Goal: Task Accomplishment & Management: Manage account settings

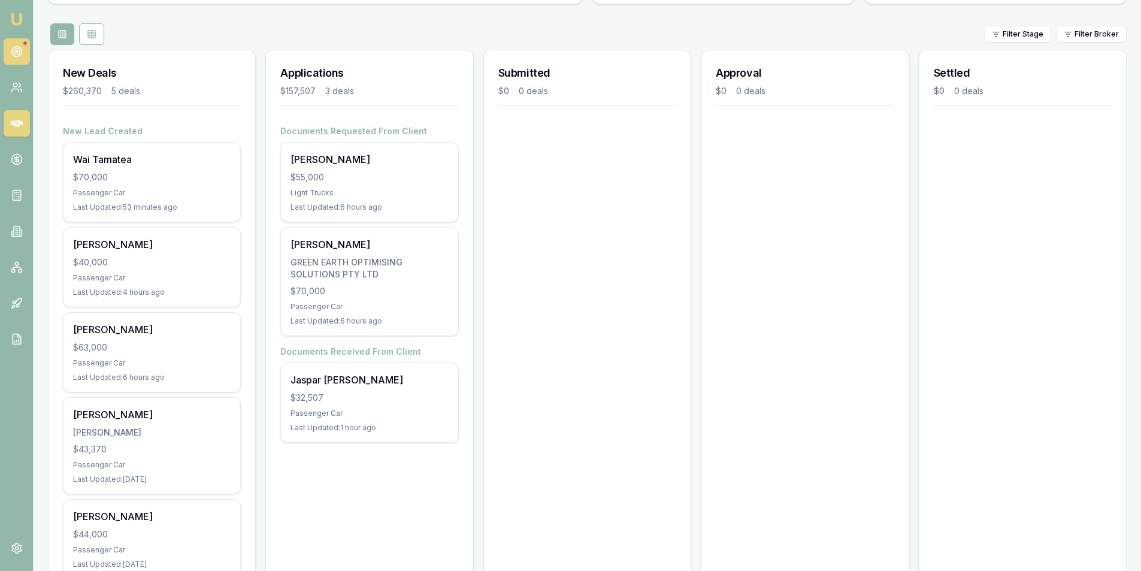
click at [18, 51] on icon at bounding box center [17, 52] width 12 height 12
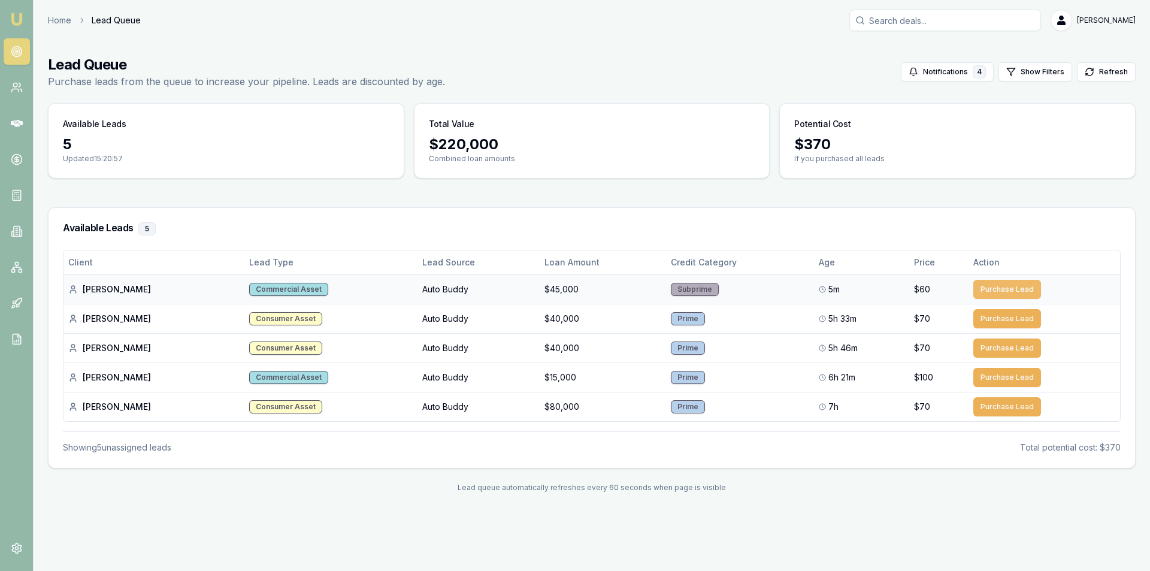
click at [988, 287] on button "Purchase Lead" at bounding box center [1007, 289] width 68 height 19
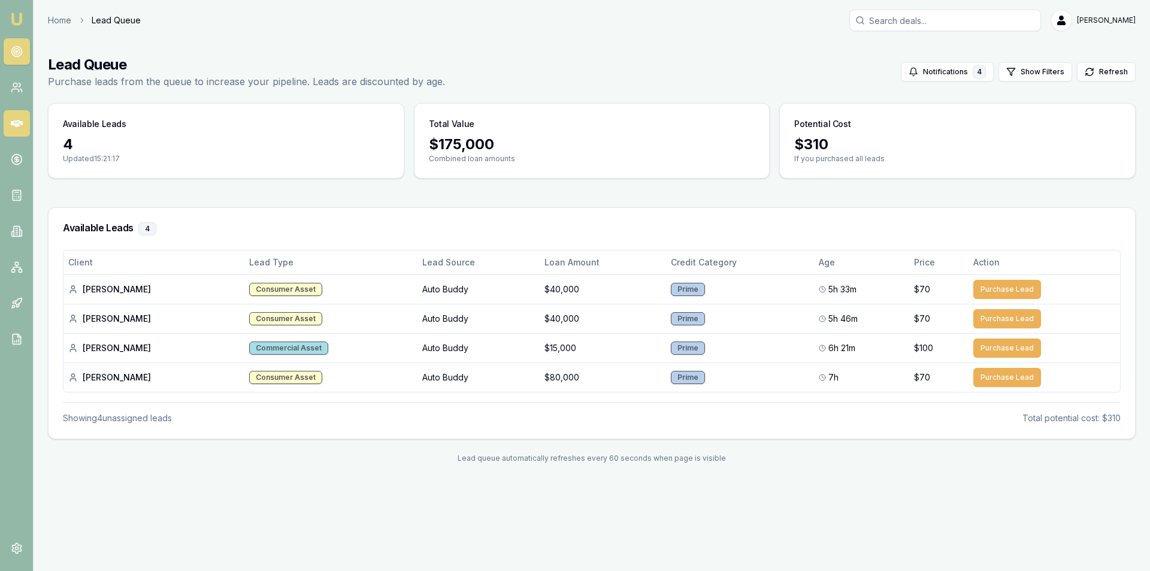
click at [26, 123] on link at bounding box center [17, 123] width 26 height 26
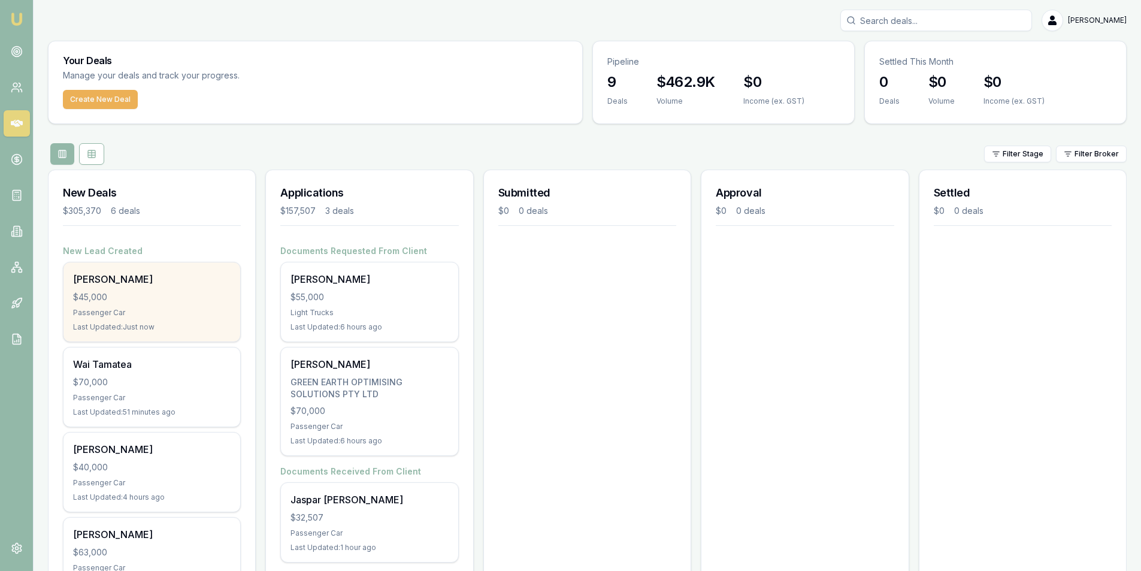
click at [166, 316] on div "Passenger Car" at bounding box center [152, 313] width 158 height 10
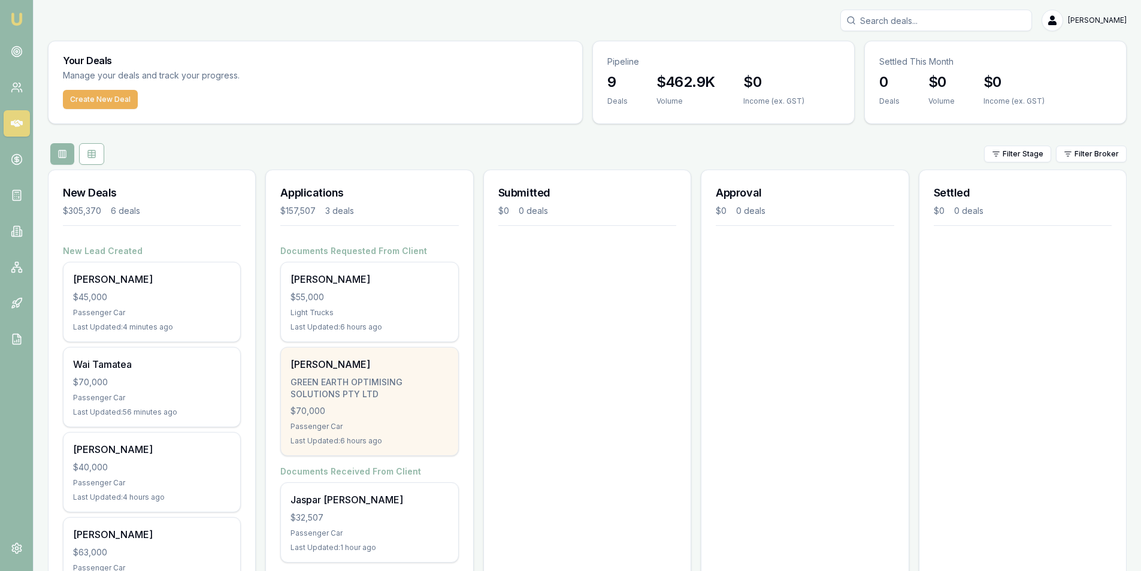
click at [391, 376] on div "GREEN EARTH OPTIMISING SOLUTIONS PTY LTD" at bounding box center [369, 388] width 158 height 24
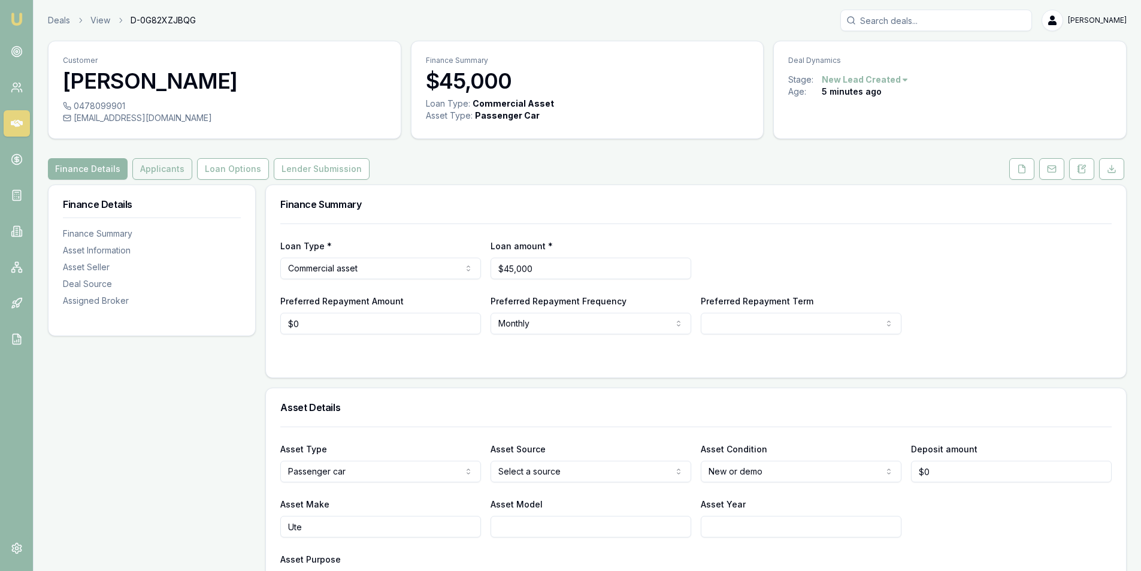
click at [181, 168] on button "Applicants" at bounding box center [162, 169] width 60 height 22
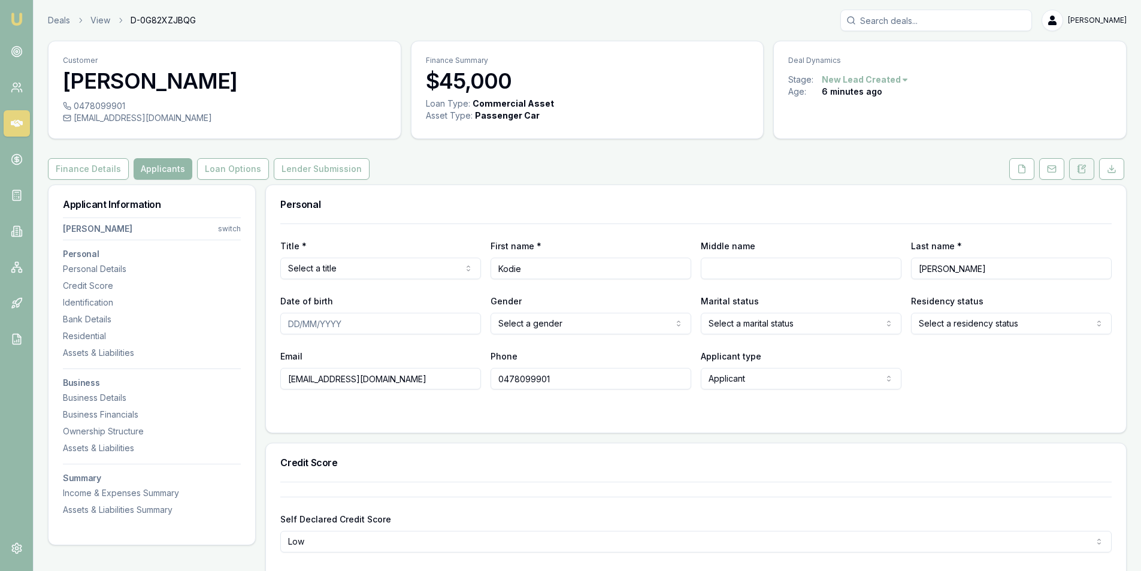
click at [1086, 165] on icon at bounding box center [1082, 169] width 10 height 10
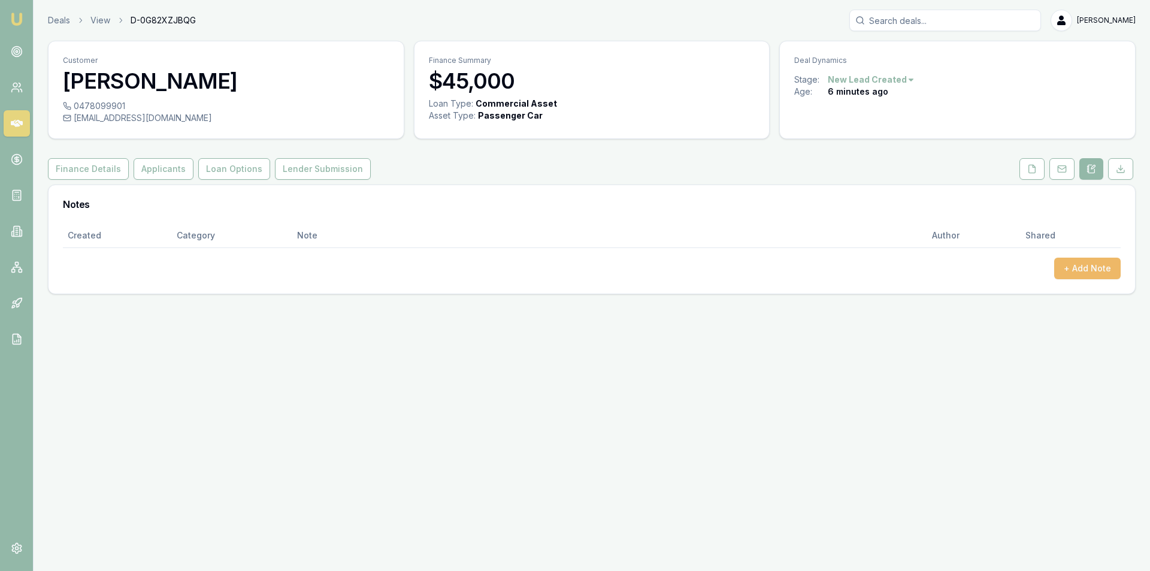
click at [1058, 270] on button "+ Add Note" at bounding box center [1087, 269] width 66 height 22
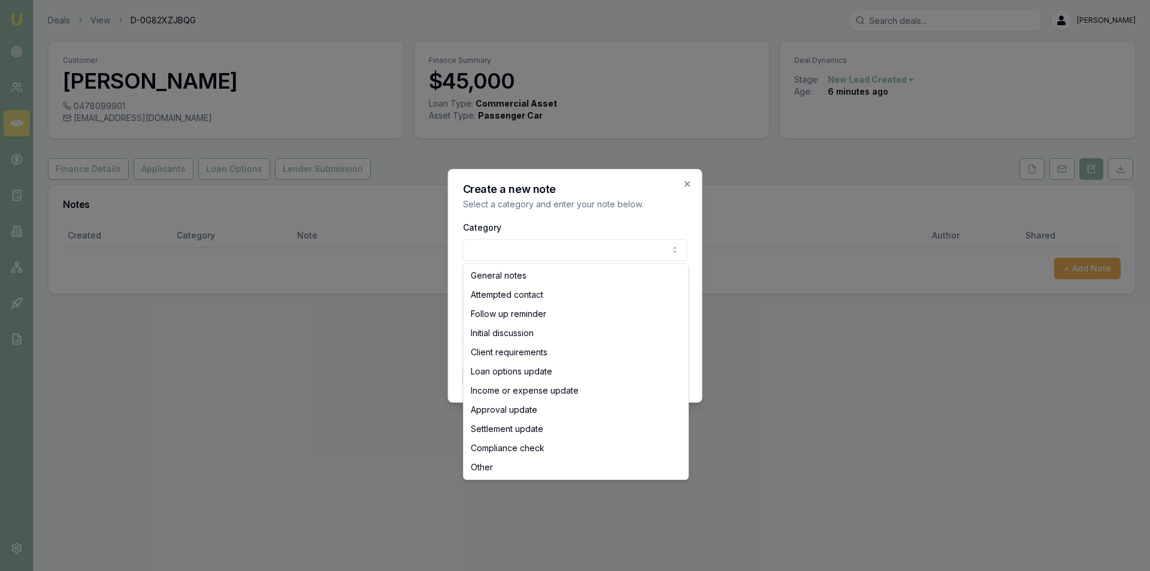
click at [532, 254] on body "Emu Broker Deals View D-0G82XZJBQG Peter Sarris Toggle Menu Customer Kodie Betz…" at bounding box center [575, 285] width 1150 height 571
select select "ATTEMPTED_CONTACT"
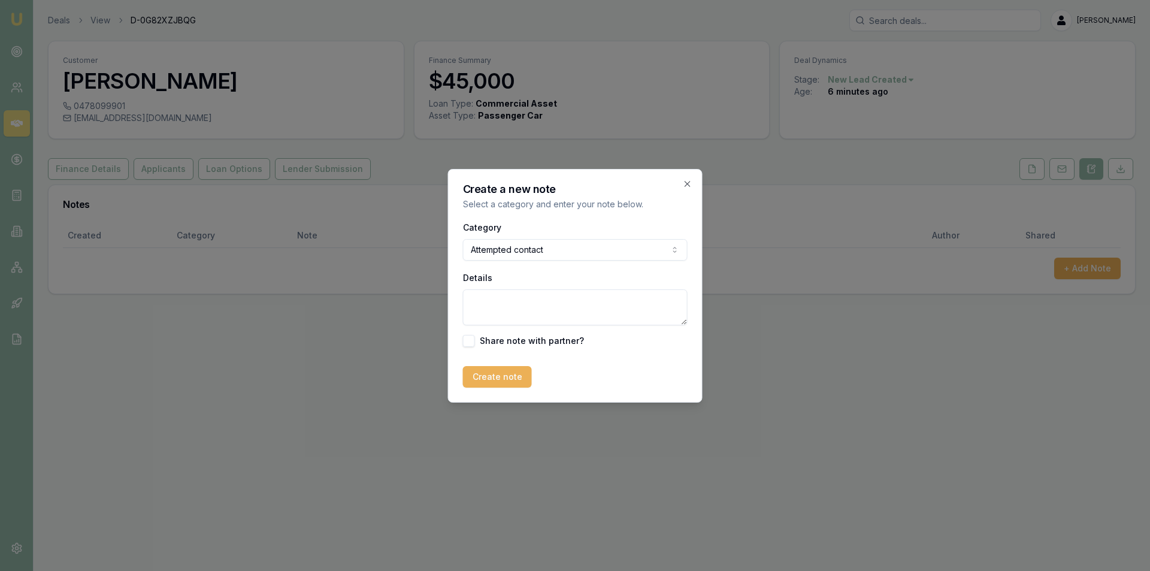
click at [523, 302] on textarea "Details" at bounding box center [575, 307] width 225 height 36
type textarea "lvm"
click at [508, 379] on button "Create note" at bounding box center [497, 377] width 69 height 22
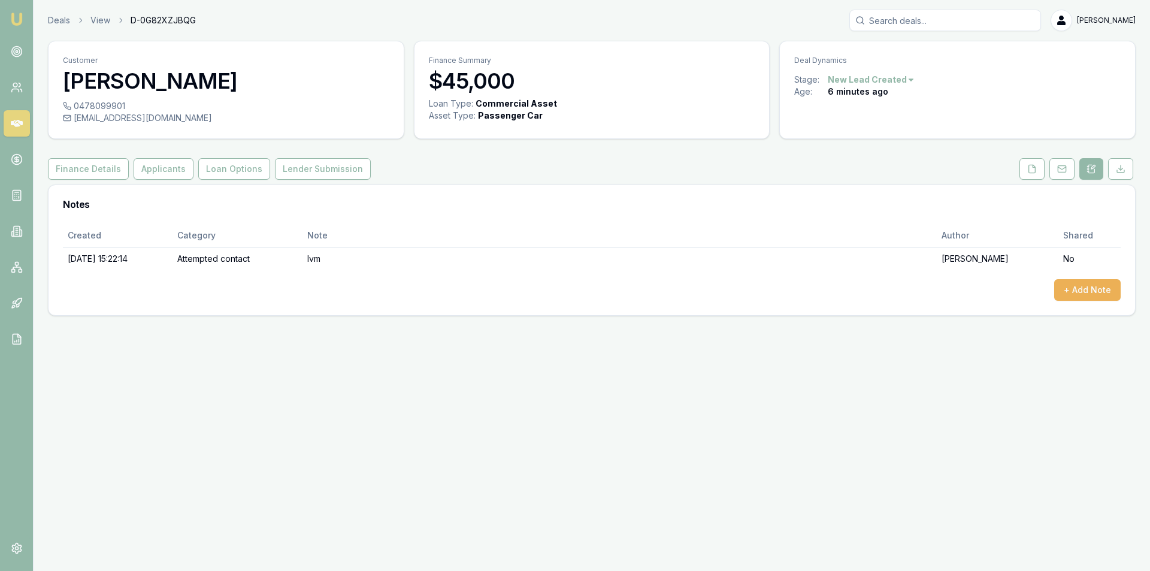
click at [14, 117] on link at bounding box center [17, 123] width 26 height 26
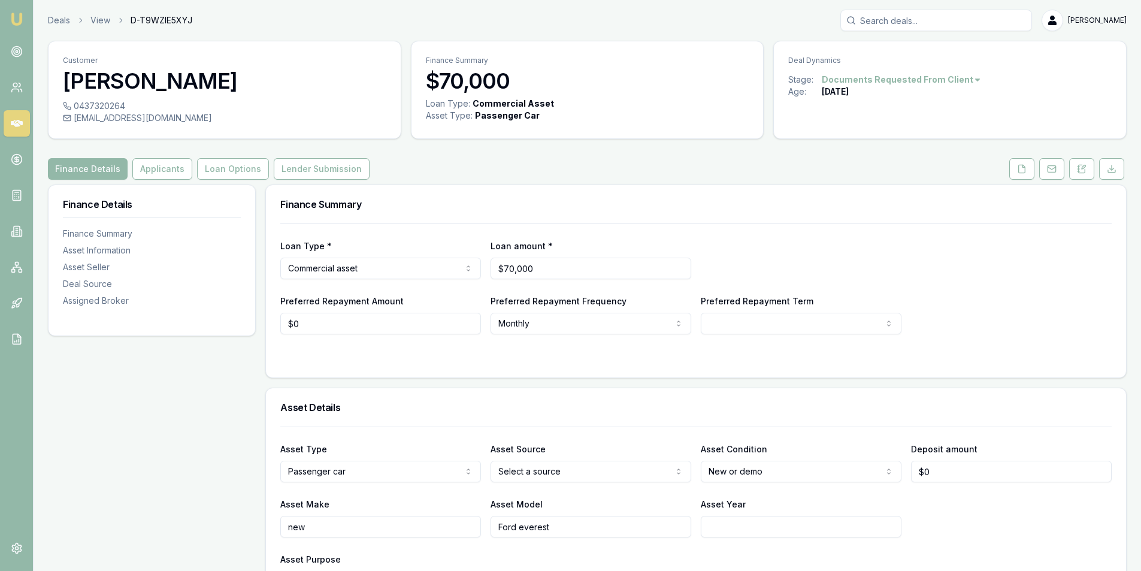
click at [959, 82] on html "Emu Broker Deals View D-T9WZIE5XYJ Peter Sarris Toggle Menu Customer Benjamin M…" at bounding box center [570, 285] width 1141 height 571
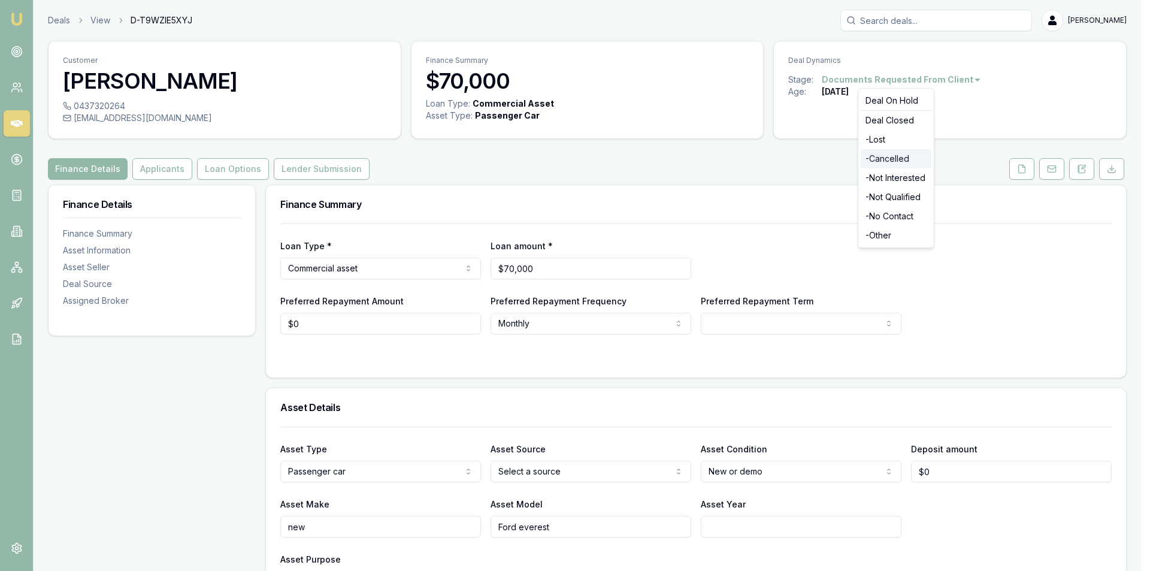
click at [894, 159] on div "- Cancelled" at bounding box center [896, 158] width 71 height 19
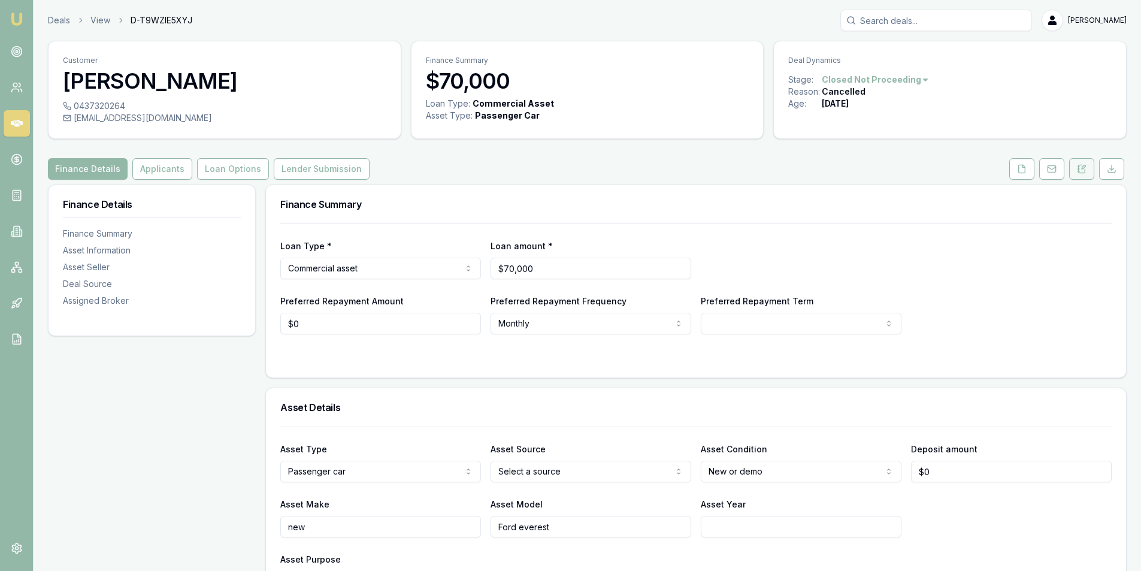
click at [1081, 165] on icon at bounding box center [1082, 169] width 7 height 8
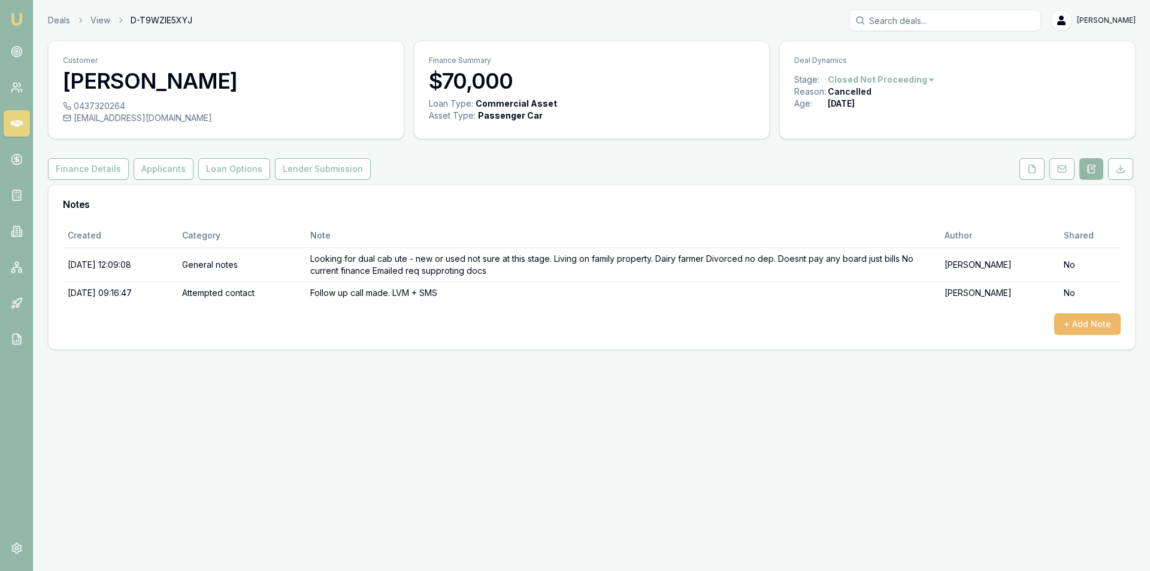
click at [1111, 318] on button "+ Add Note" at bounding box center [1087, 324] width 66 height 22
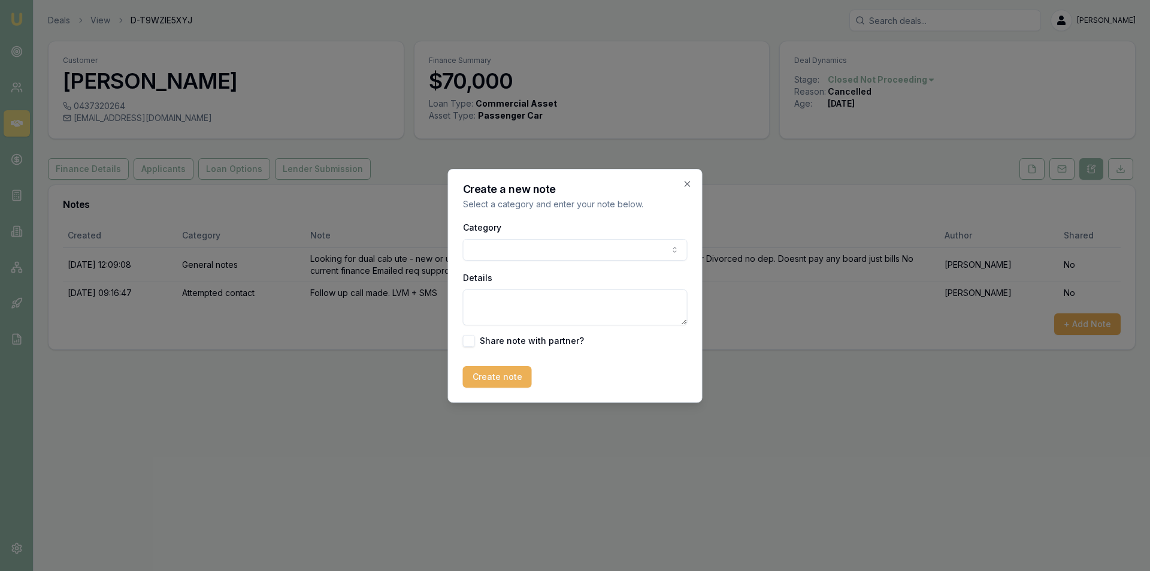
click at [624, 249] on body "Emu Broker Deals View D-T9WZIE5XYJ [PERSON_NAME] Toggle Menu Customer [PERSON_N…" at bounding box center [575, 285] width 1150 height 571
click at [570, 300] on textarea "Details" at bounding box center [575, 307] width 225 height 36
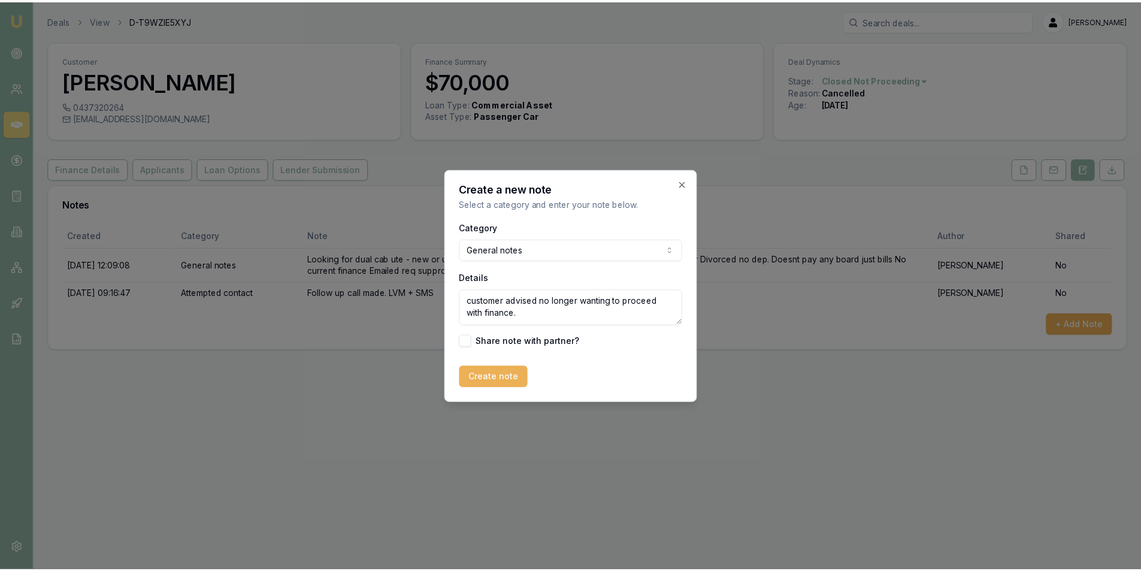
scroll to position [5, 0]
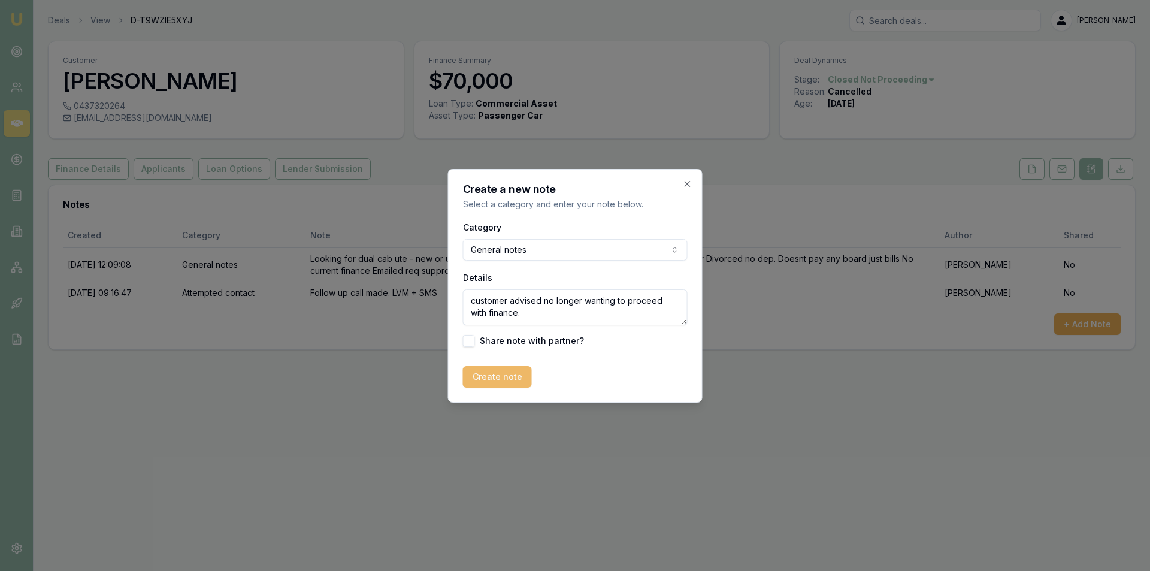
type textarea "customer advised no longer wanting to proceed with finance."
click at [483, 381] on button "Create note" at bounding box center [497, 377] width 69 height 22
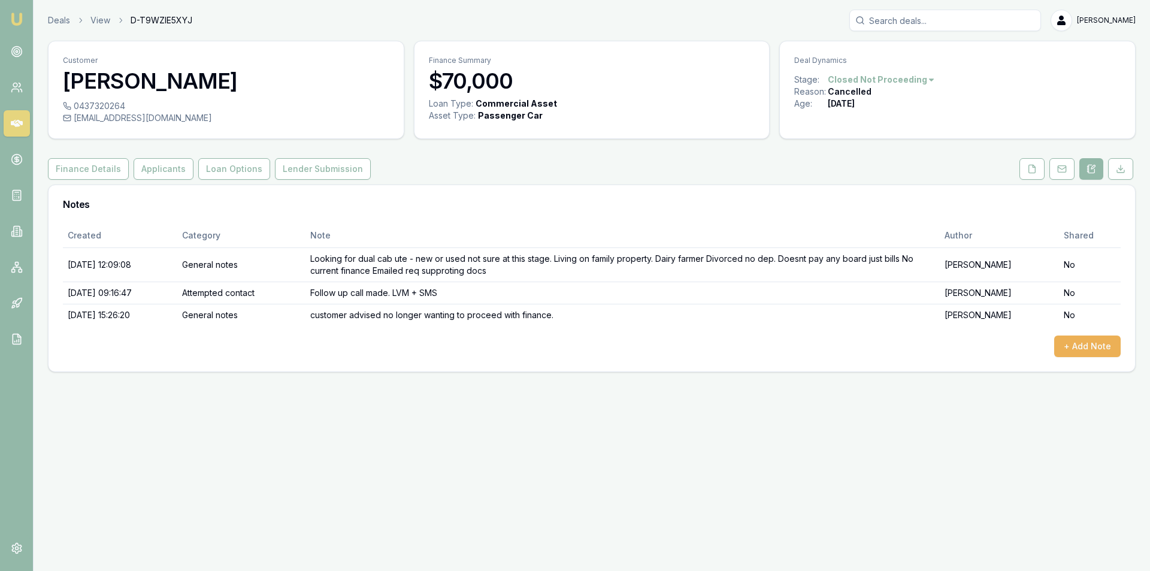
click at [20, 126] on icon at bounding box center [17, 123] width 12 height 12
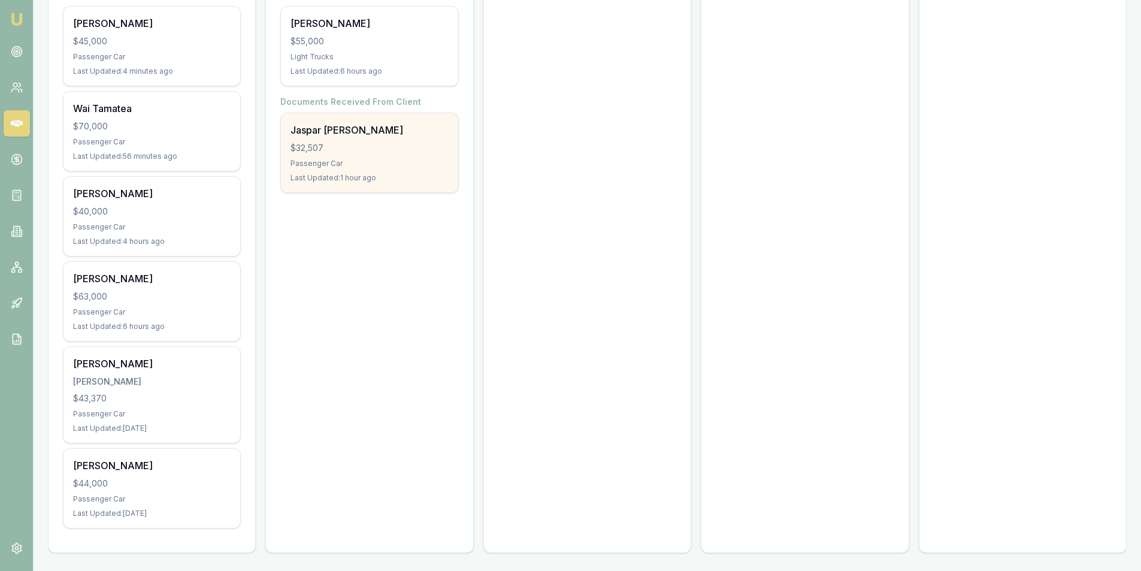
scroll to position [257, 0]
